Goal: Transaction & Acquisition: Purchase product/service

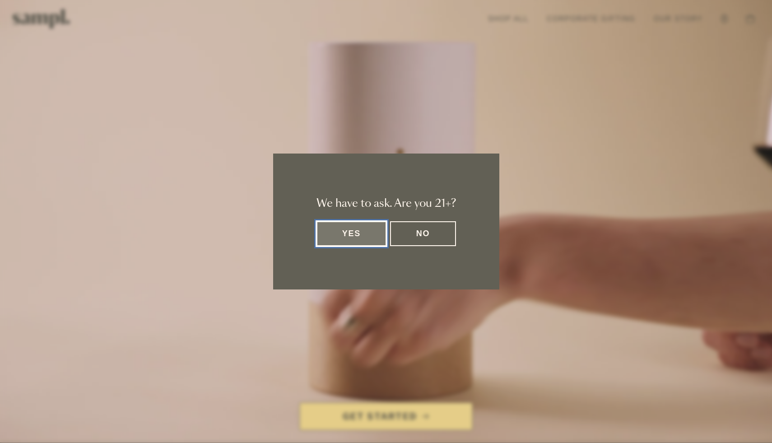
click at [333, 234] on button "Yes" at bounding box center [352, 233] width 70 height 25
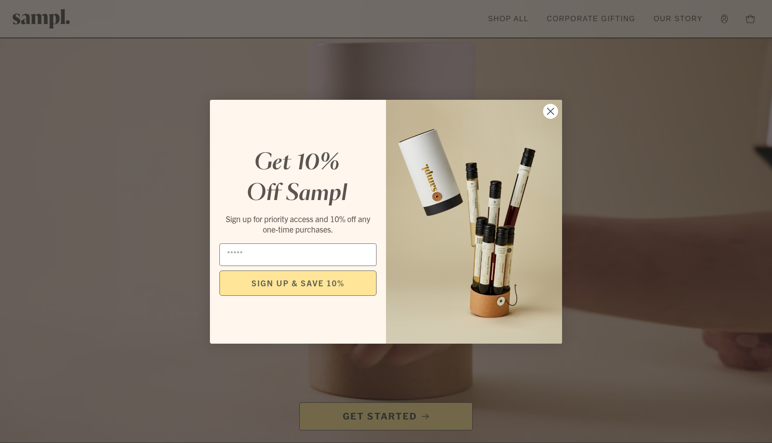
click at [553, 111] on circle "Close dialog" at bounding box center [550, 110] width 15 height 15
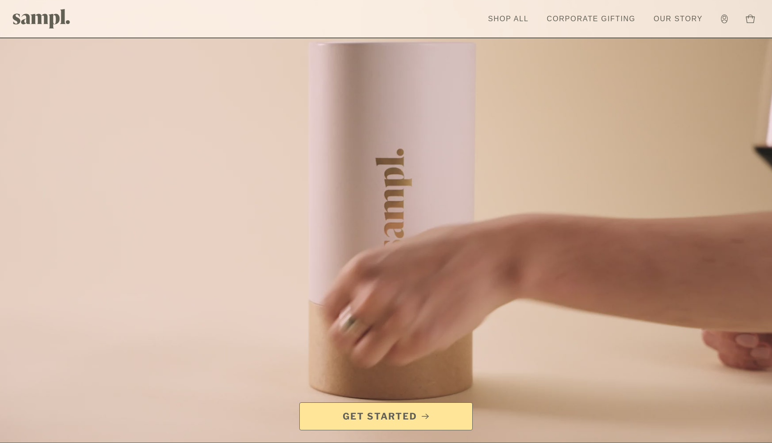
click at [389, 416] on span "Get Started" at bounding box center [380, 416] width 75 height 13
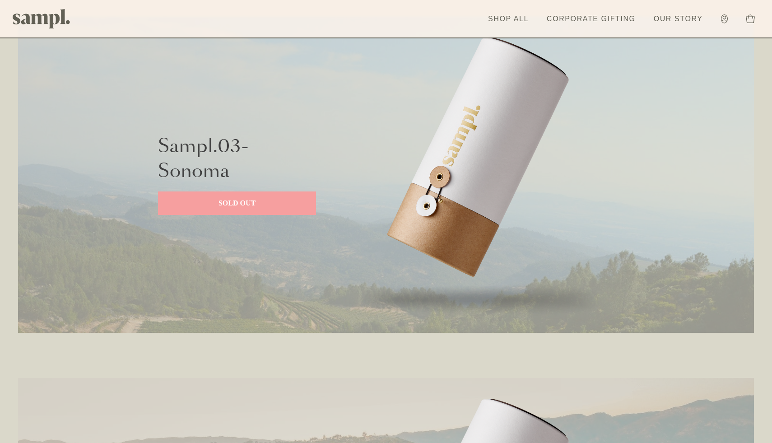
scroll to position [1110, 0]
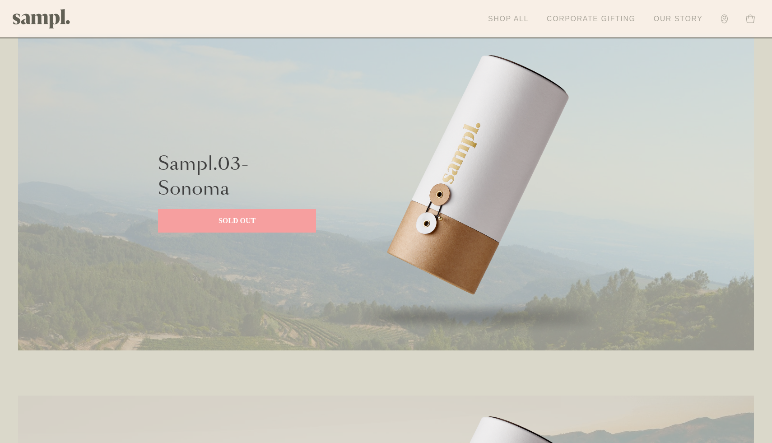
click at [506, 24] on link "Shop All" at bounding box center [509, 19] width 50 height 20
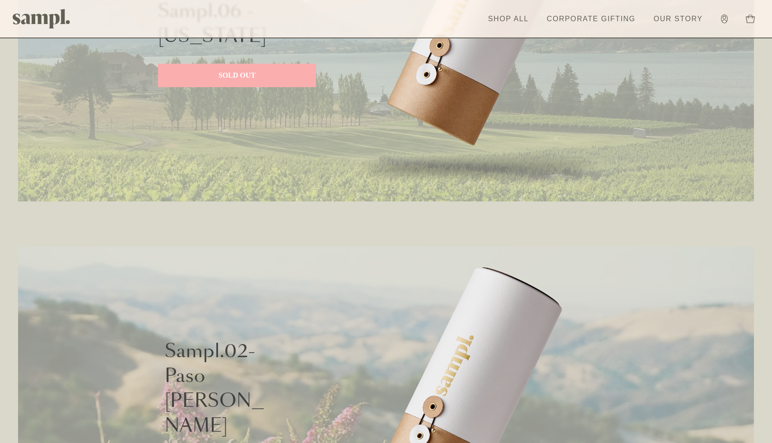
scroll to position [434, 0]
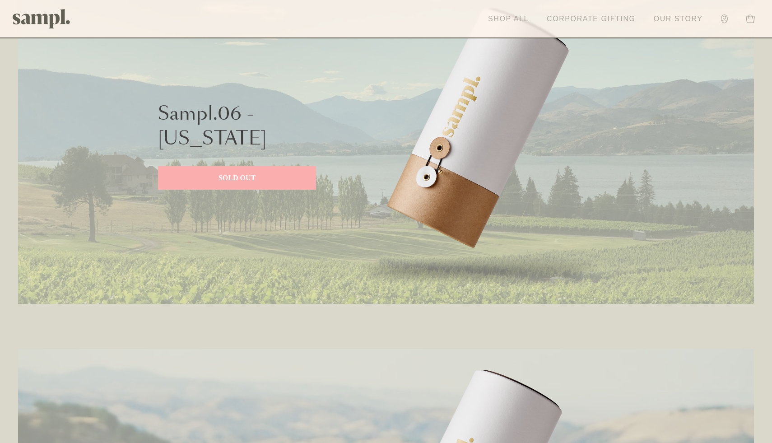
click at [672, 22] on link "Our Story" at bounding box center [678, 19] width 58 height 20
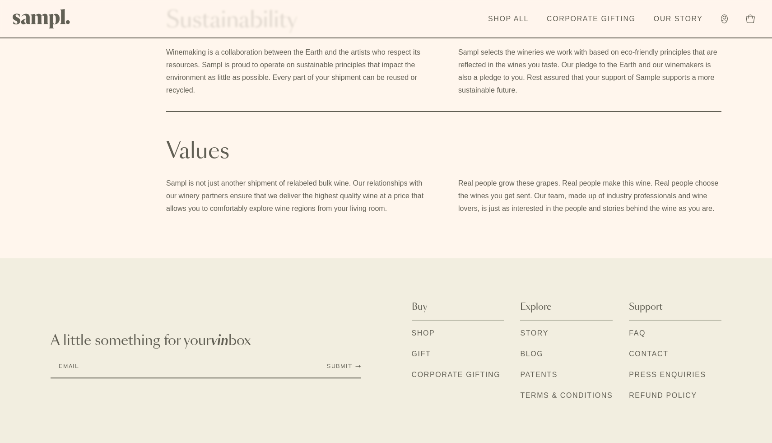
scroll to position [628, 0]
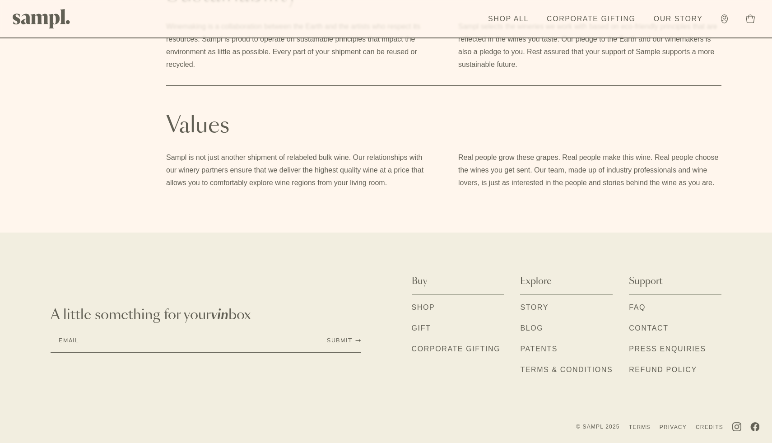
click at [423, 306] on link "Shop" at bounding box center [423, 308] width 23 height 12
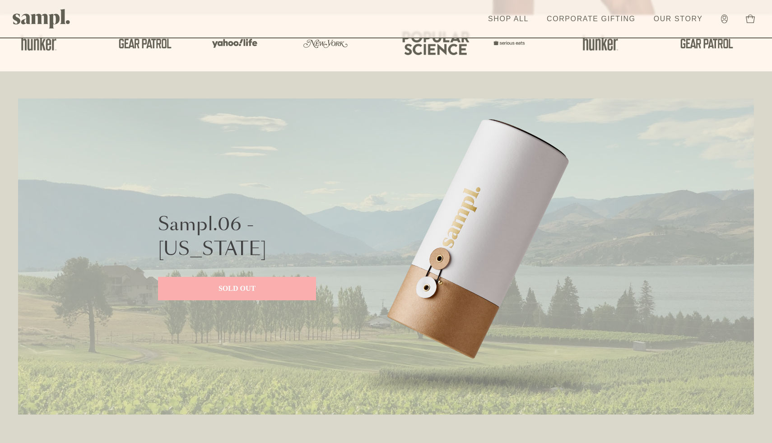
scroll to position [326, 0]
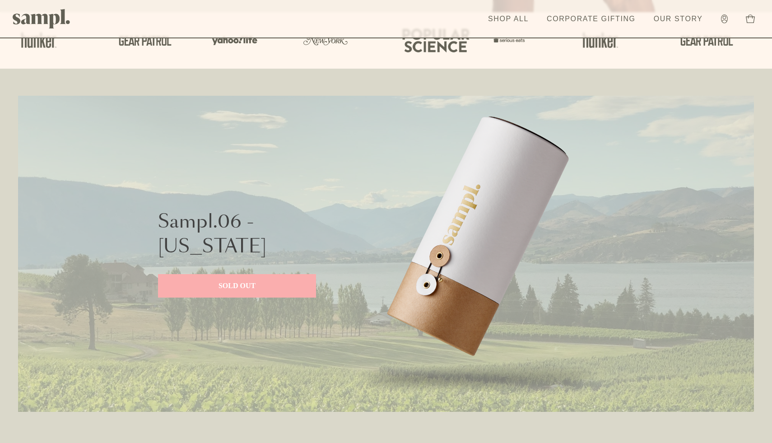
click at [289, 289] on p "SOLD OUT" at bounding box center [237, 285] width 140 height 11
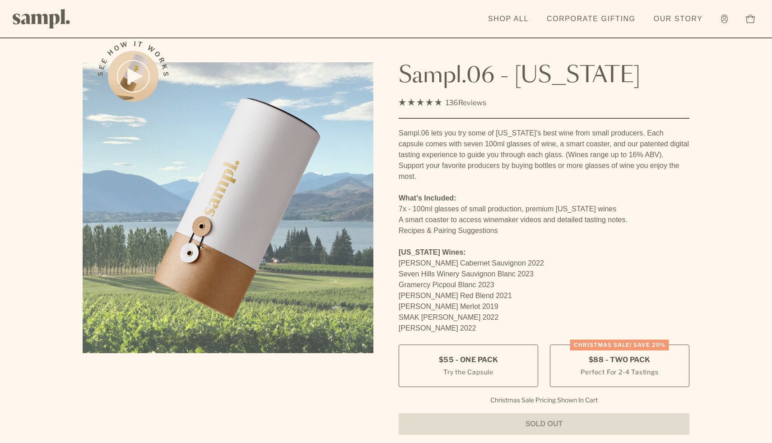
scroll to position [6, 0]
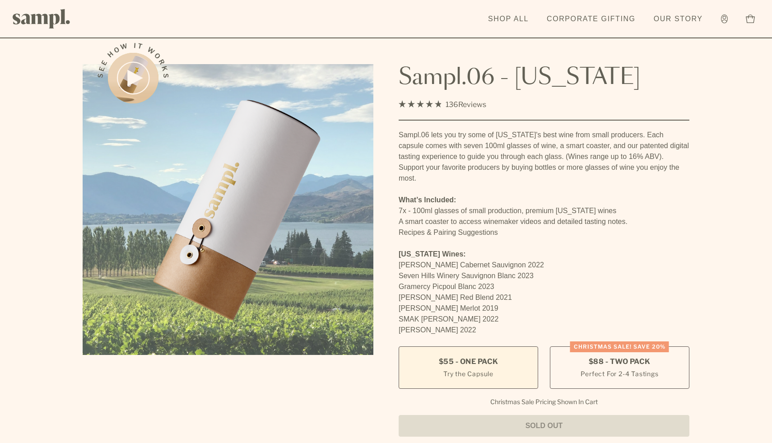
click at [458, 357] on span "$55 - One Pack" at bounding box center [469, 362] width 60 height 10
click at [458, 369] on small "Try the Capsule" at bounding box center [468, 373] width 50 height 9
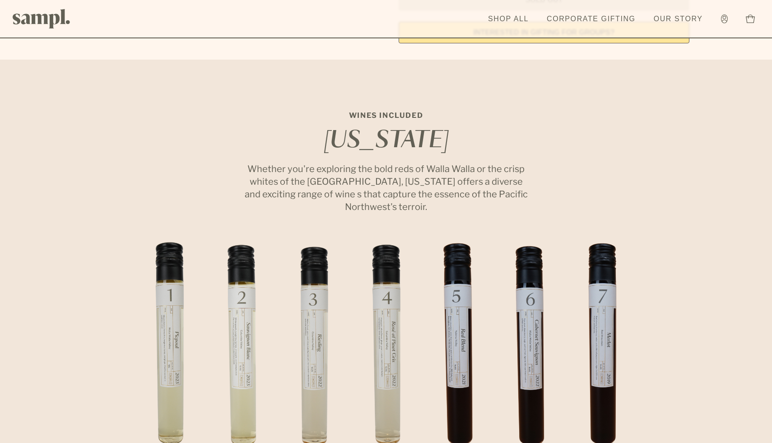
scroll to position [0, 0]
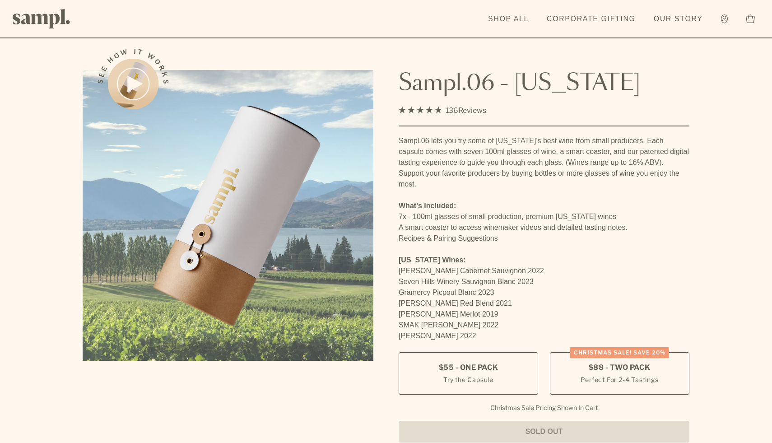
click at [38, 17] on img at bounding box center [42, 18] width 58 height 19
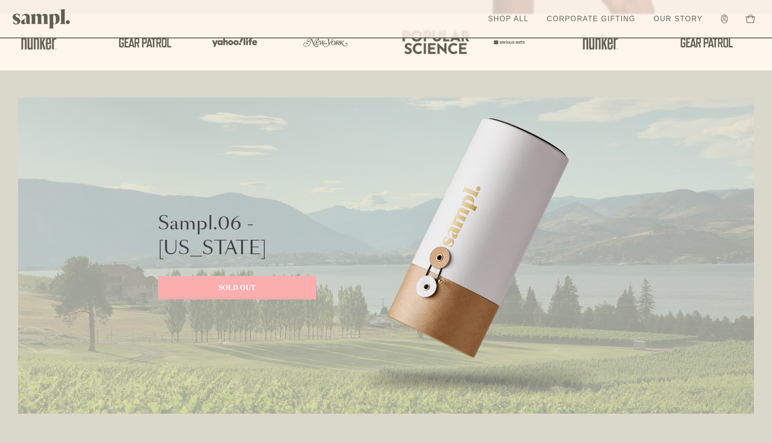
scroll to position [326, 0]
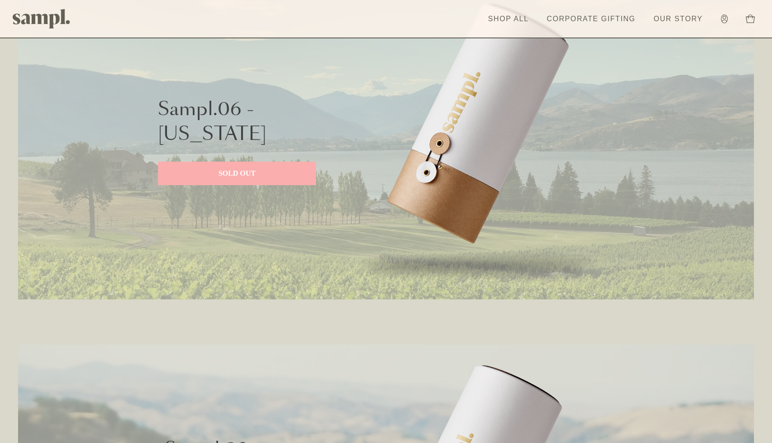
scroll to position [434, 0]
